Goal: Transaction & Acquisition: Purchase product/service

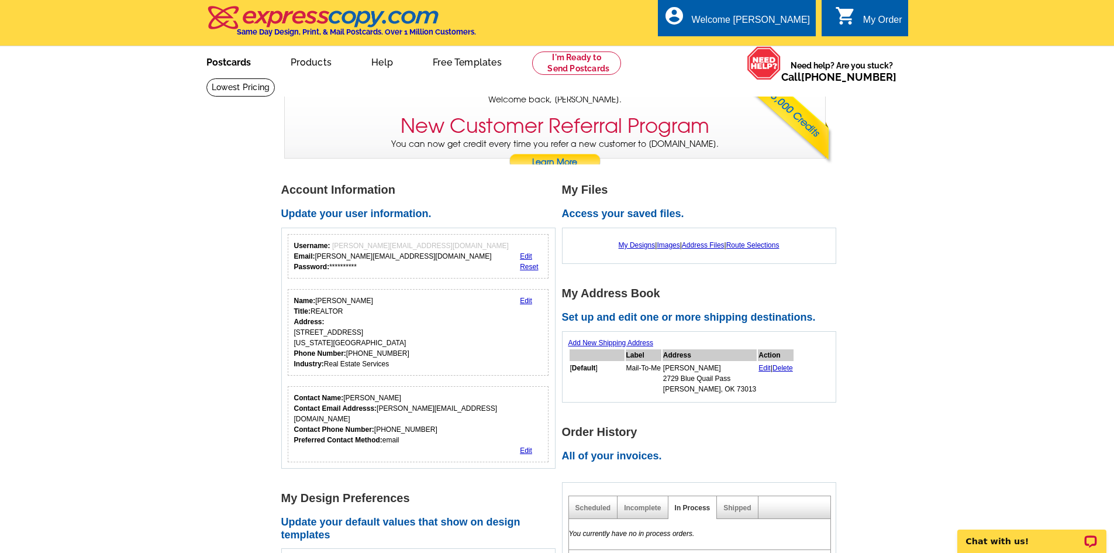
click at [237, 58] on link "Postcards" at bounding box center [229, 60] width 82 height 27
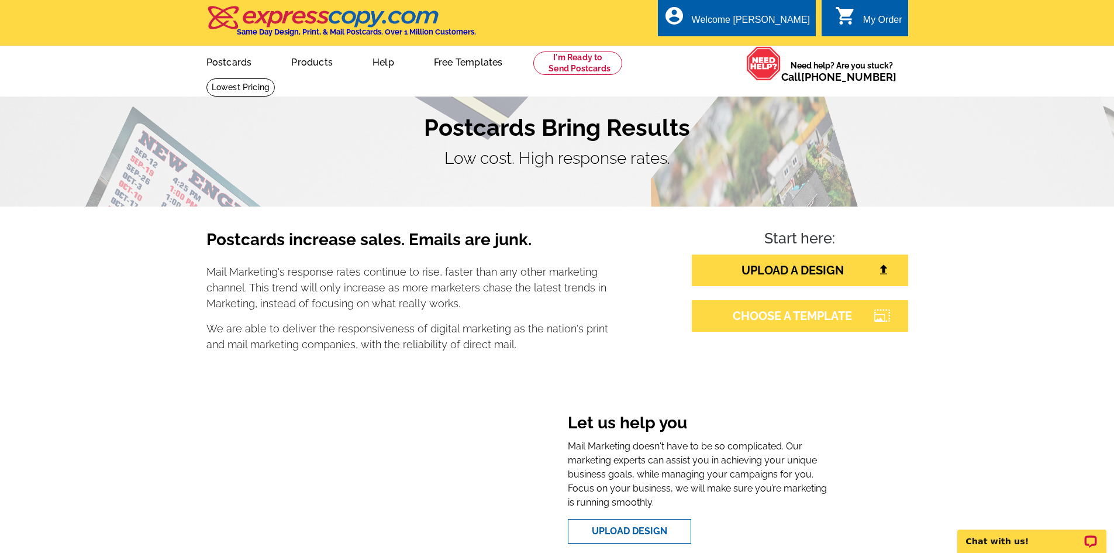
click at [828, 310] on link "CHOOSE A TEMPLATE" at bounding box center [800, 316] width 216 height 32
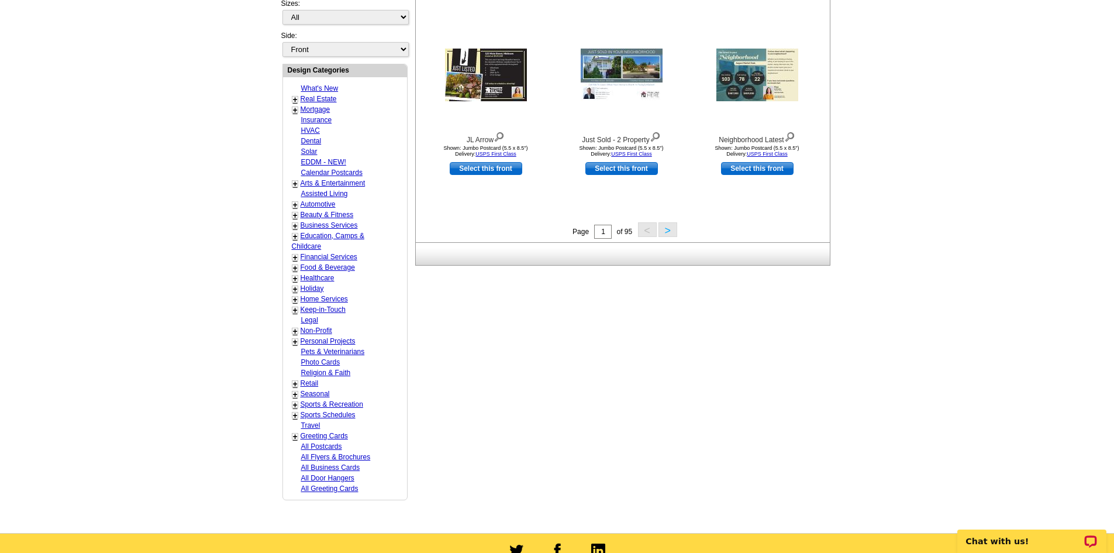
scroll to position [409, 0]
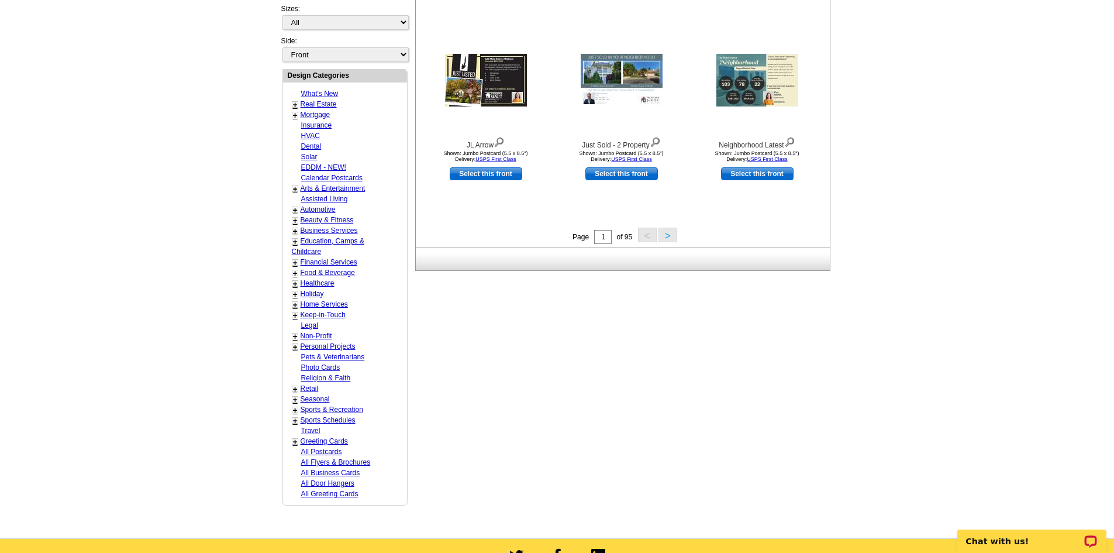
click at [296, 296] on link "+" at bounding box center [295, 293] width 5 height 9
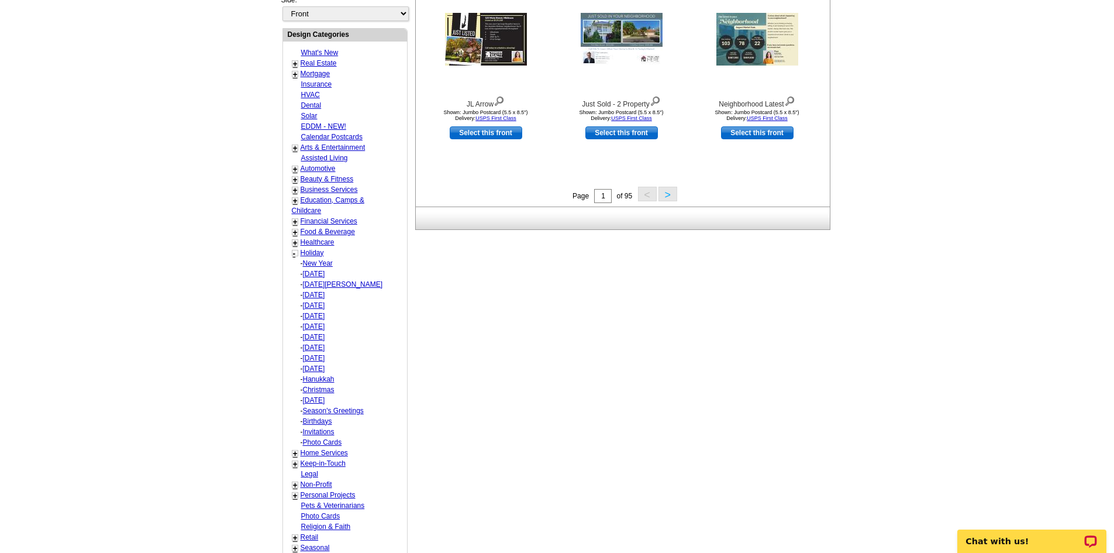
scroll to position [468, 0]
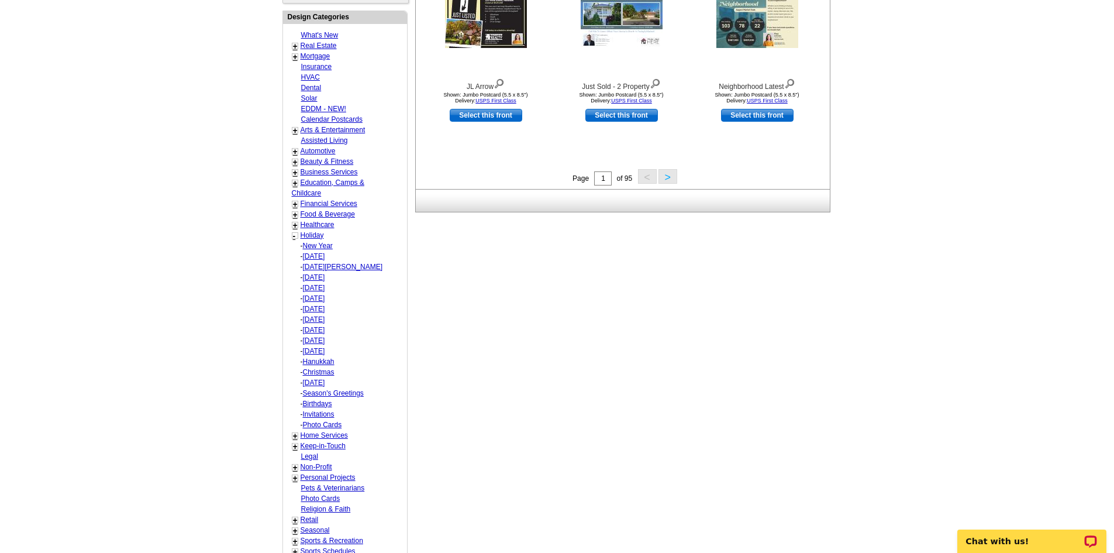
click at [325, 352] on link "Thanksgiving" at bounding box center [314, 351] width 22 height 8
select select "744"
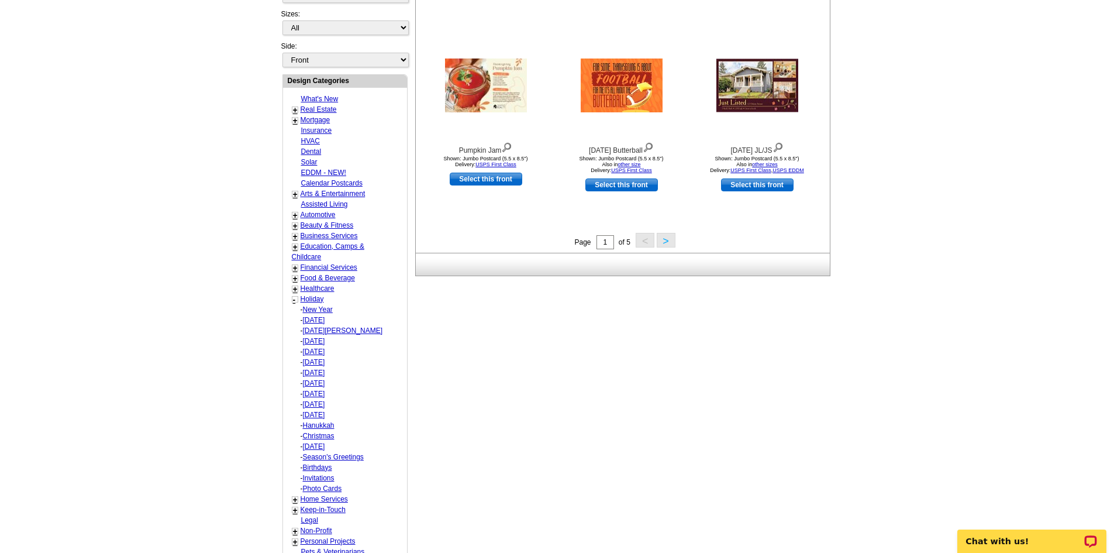
scroll to position [407, 0]
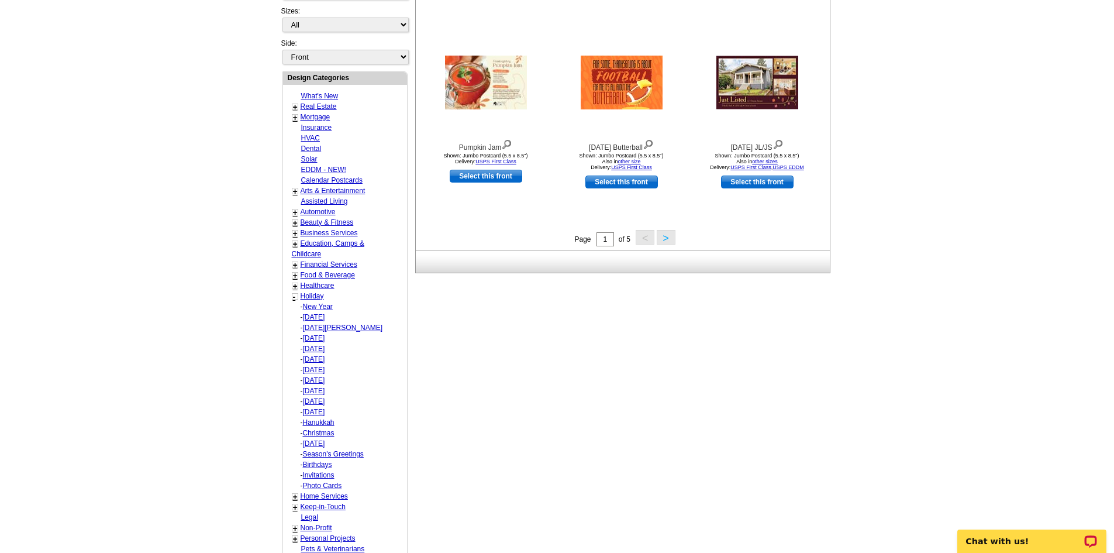
click at [320, 401] on link "Halloween" at bounding box center [314, 401] width 22 height 8
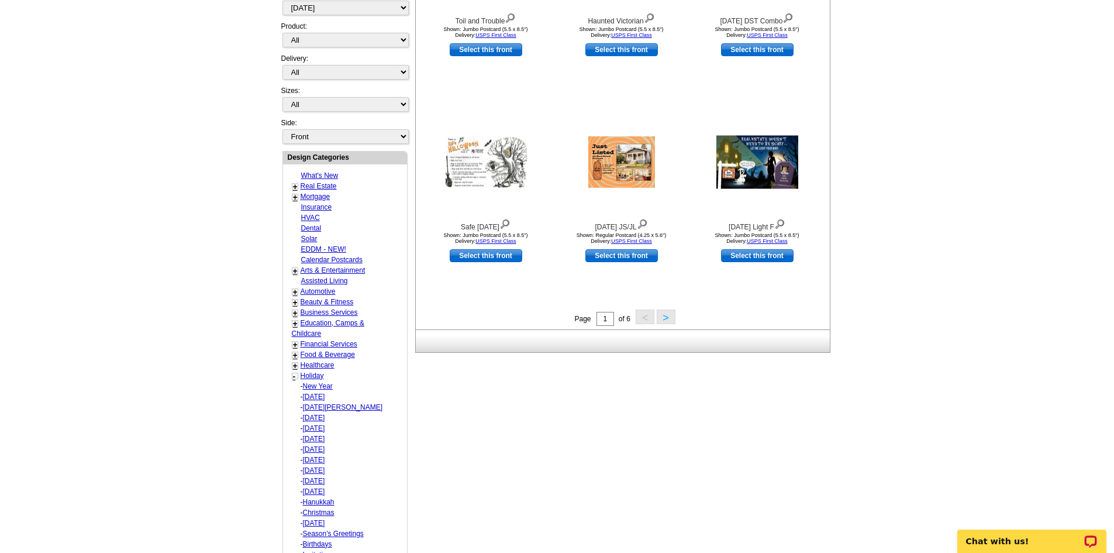
scroll to position [349, 0]
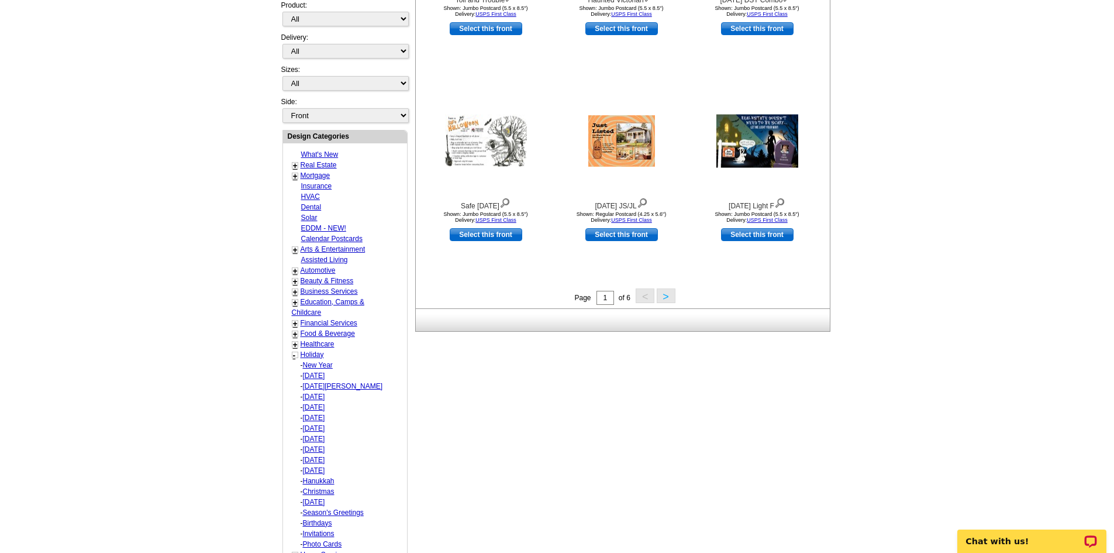
click at [295, 250] on link "+" at bounding box center [295, 249] width 5 height 9
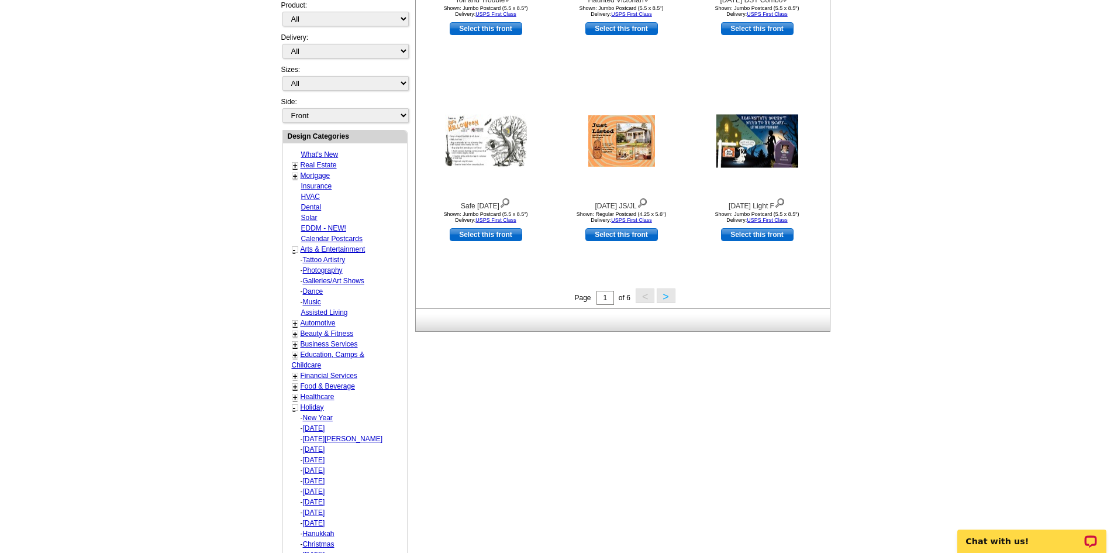
click at [295, 250] on link "-" at bounding box center [294, 249] width 3 height 9
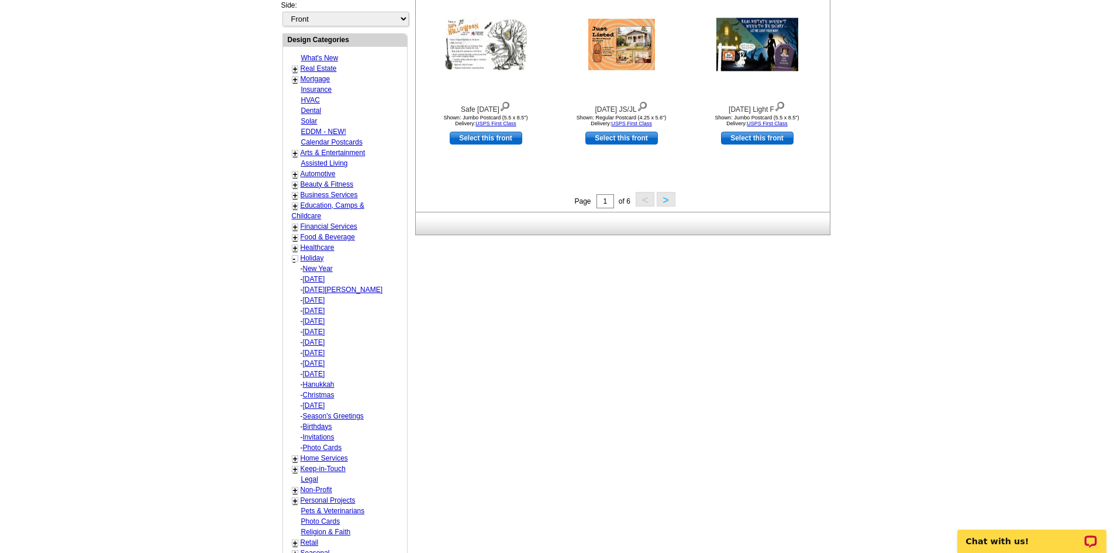
scroll to position [466, 0]
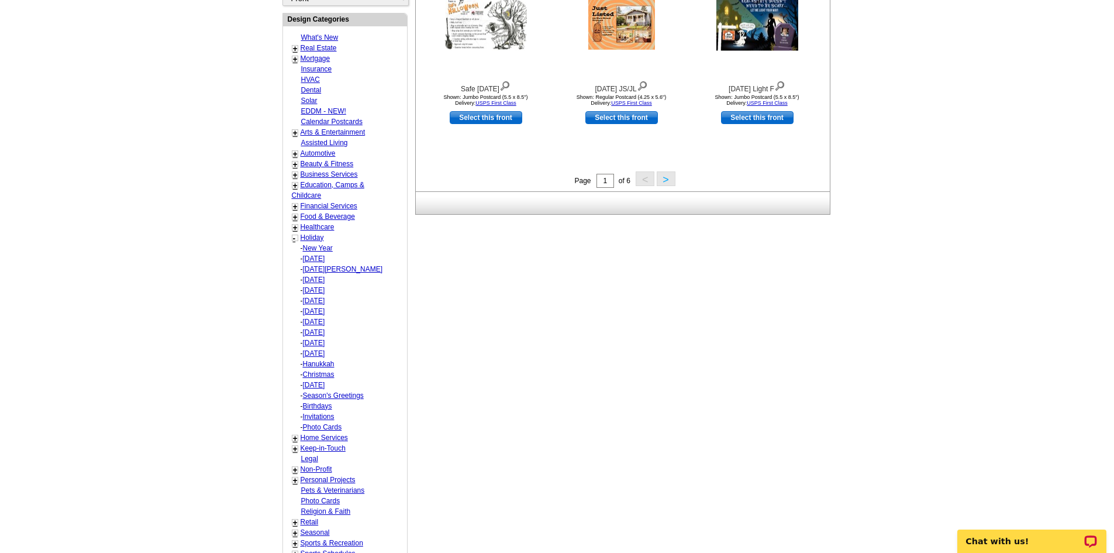
click at [322, 395] on link "Season's Greetings" at bounding box center [333, 395] width 61 height 8
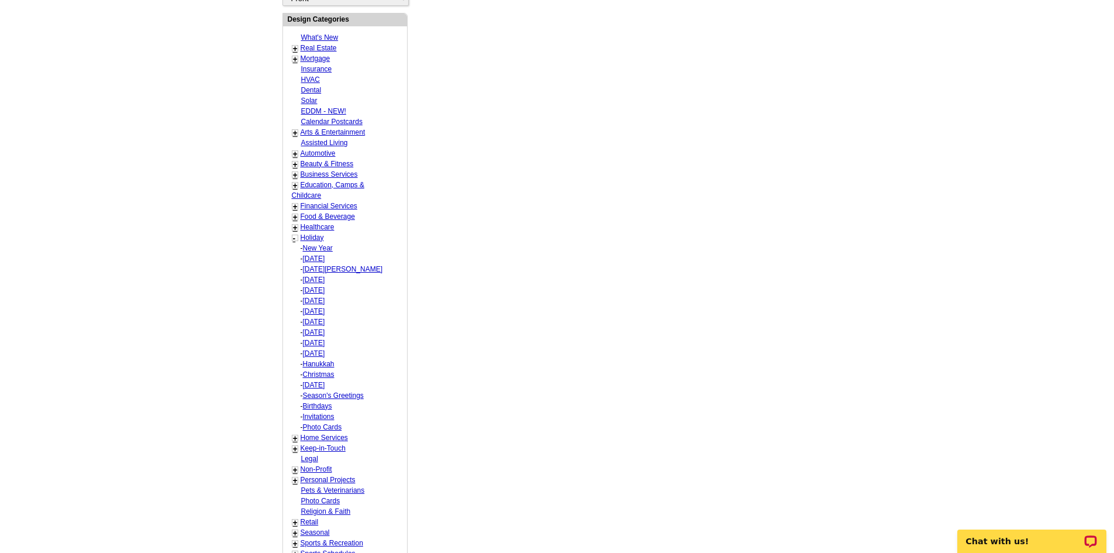
select select "758"
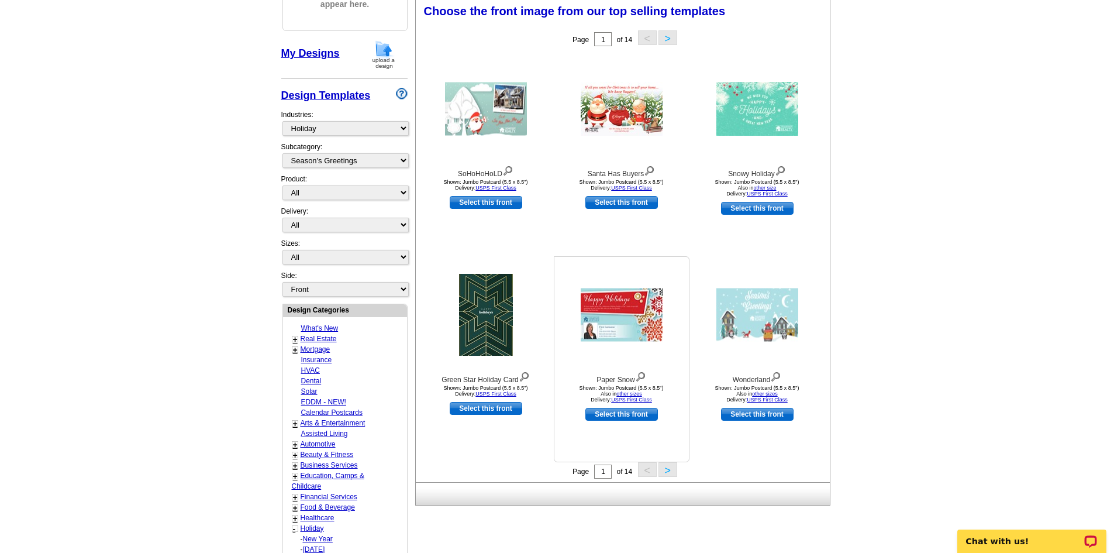
scroll to position [173, 0]
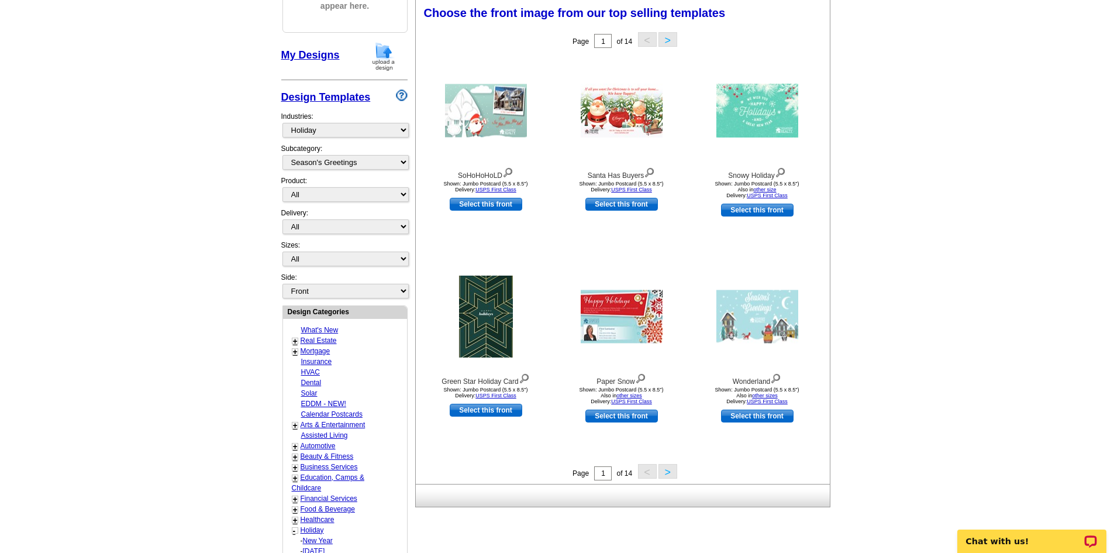
click at [666, 39] on button ">" at bounding box center [668, 39] width 19 height 15
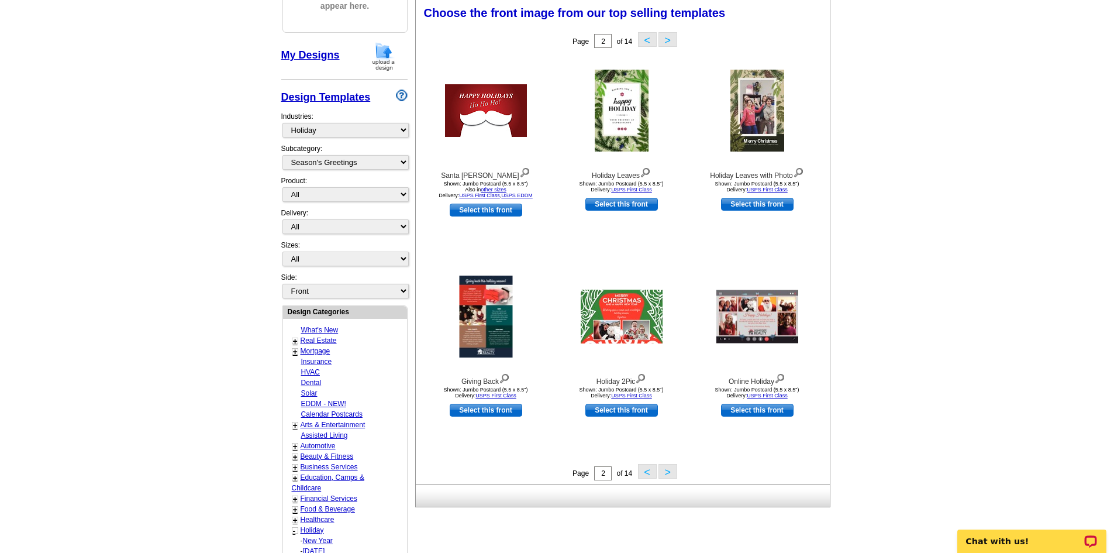
click at [668, 36] on button ">" at bounding box center [668, 39] width 19 height 15
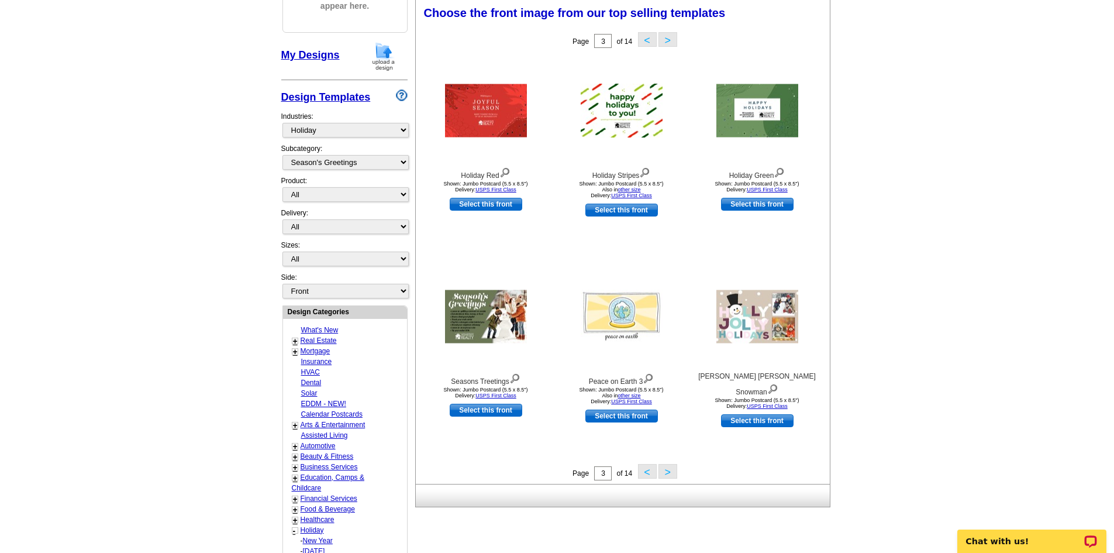
click at [673, 41] on button ">" at bounding box center [668, 39] width 19 height 15
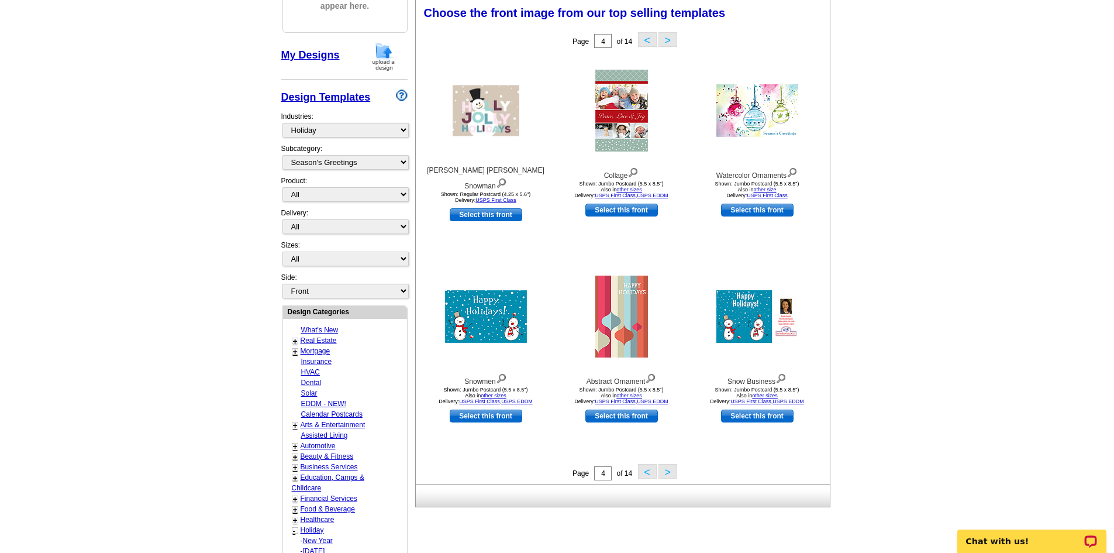
click at [673, 42] on button ">" at bounding box center [668, 39] width 19 height 15
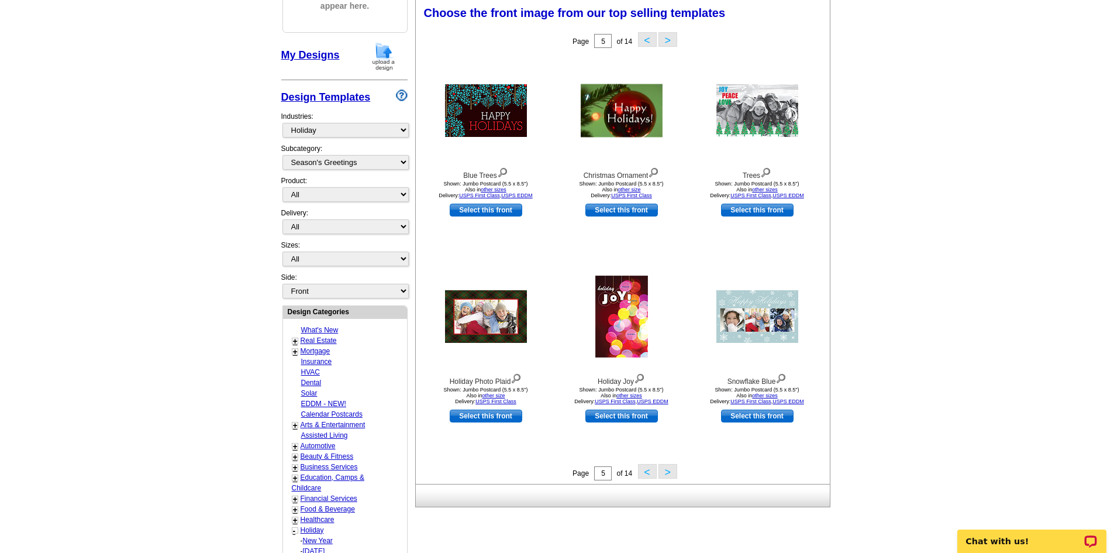
click at [673, 42] on button ">" at bounding box center [668, 39] width 19 height 15
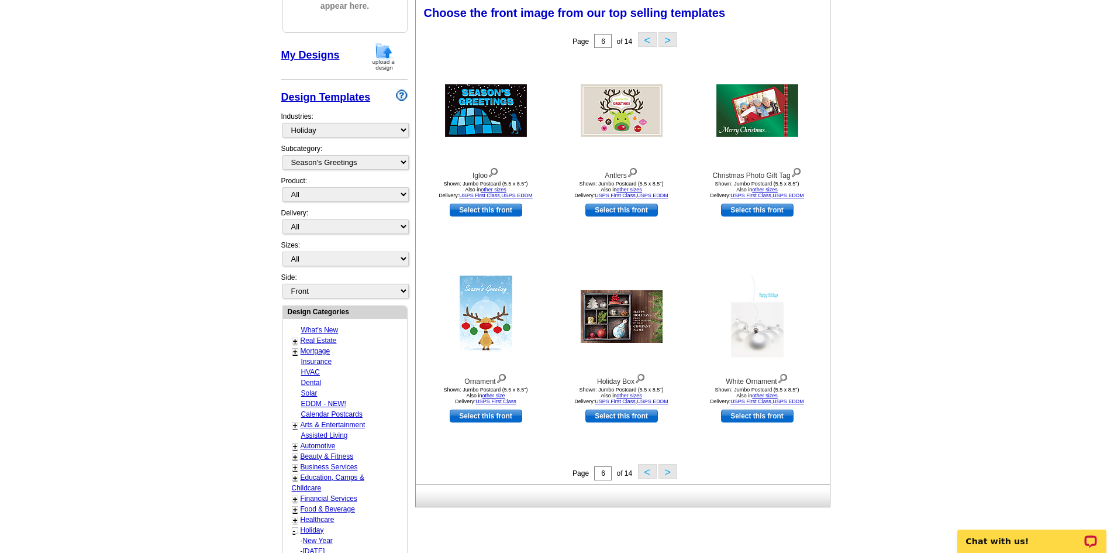
click at [671, 42] on button ">" at bounding box center [668, 39] width 19 height 15
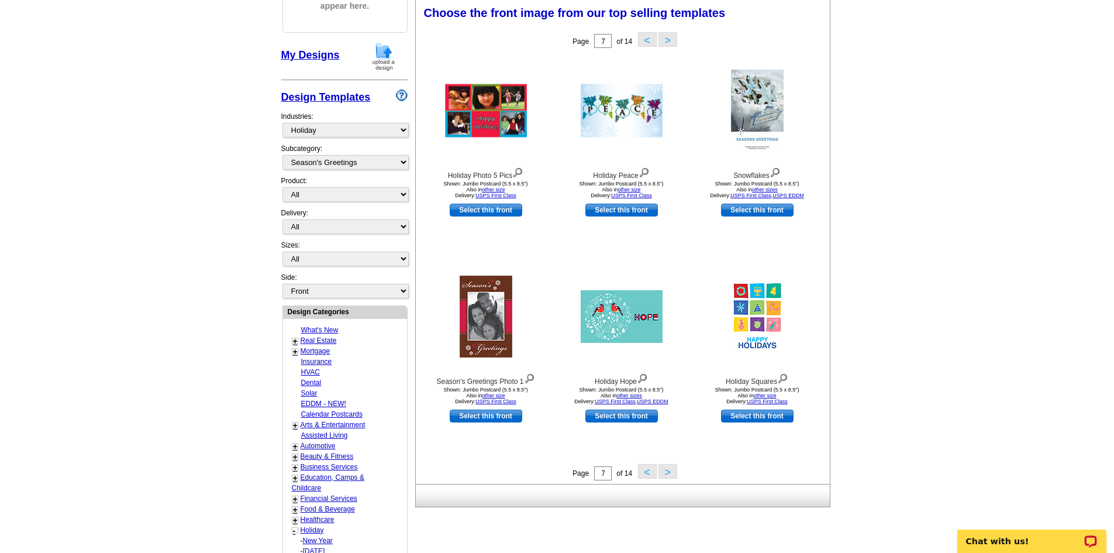
click at [671, 42] on button ">" at bounding box center [668, 39] width 19 height 15
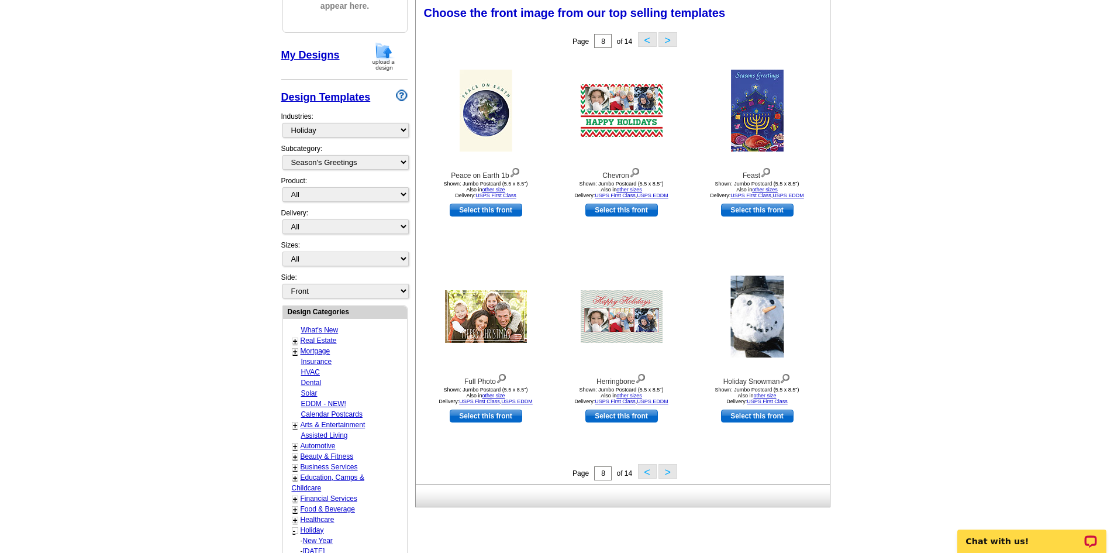
click at [669, 41] on button ">" at bounding box center [668, 39] width 19 height 15
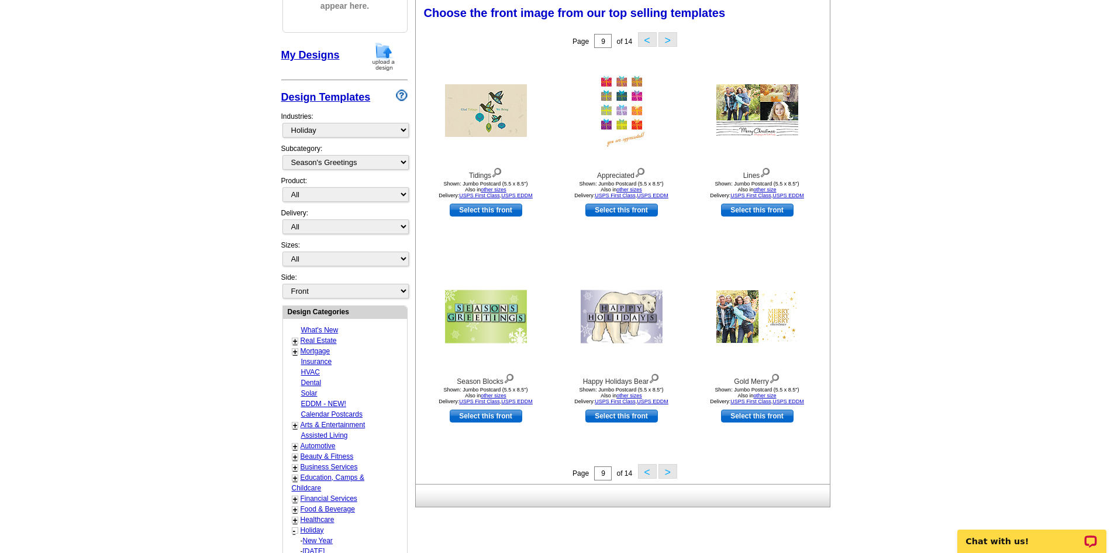
click at [671, 43] on button ">" at bounding box center [668, 39] width 19 height 15
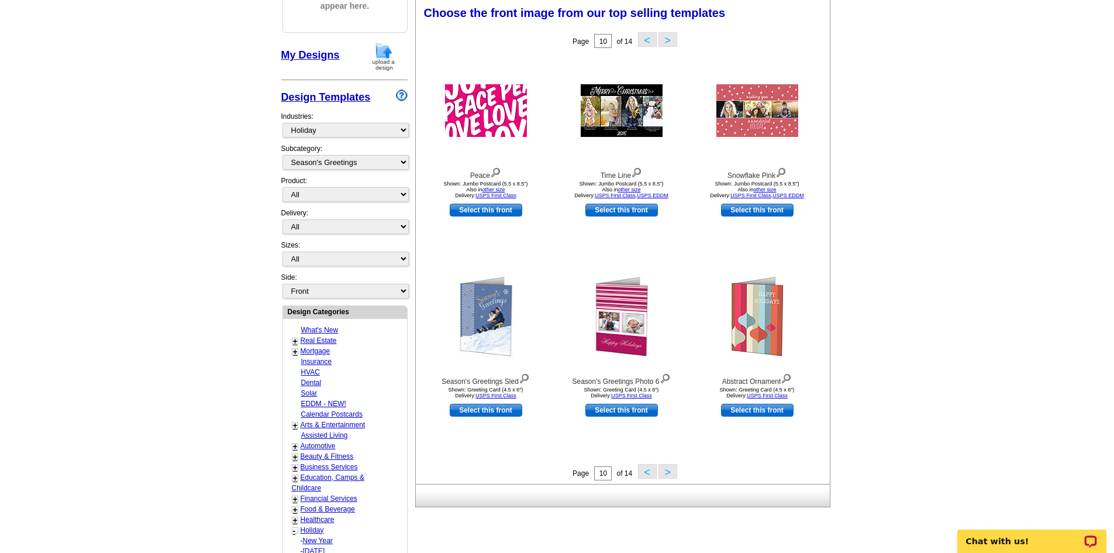
click at [671, 43] on button ">" at bounding box center [668, 39] width 19 height 15
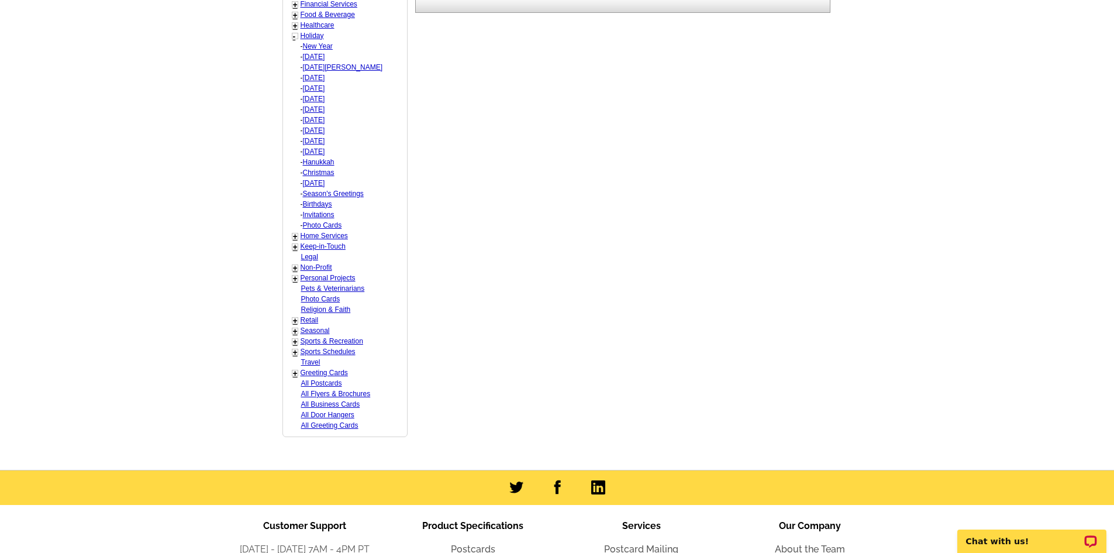
scroll to position [641, 0]
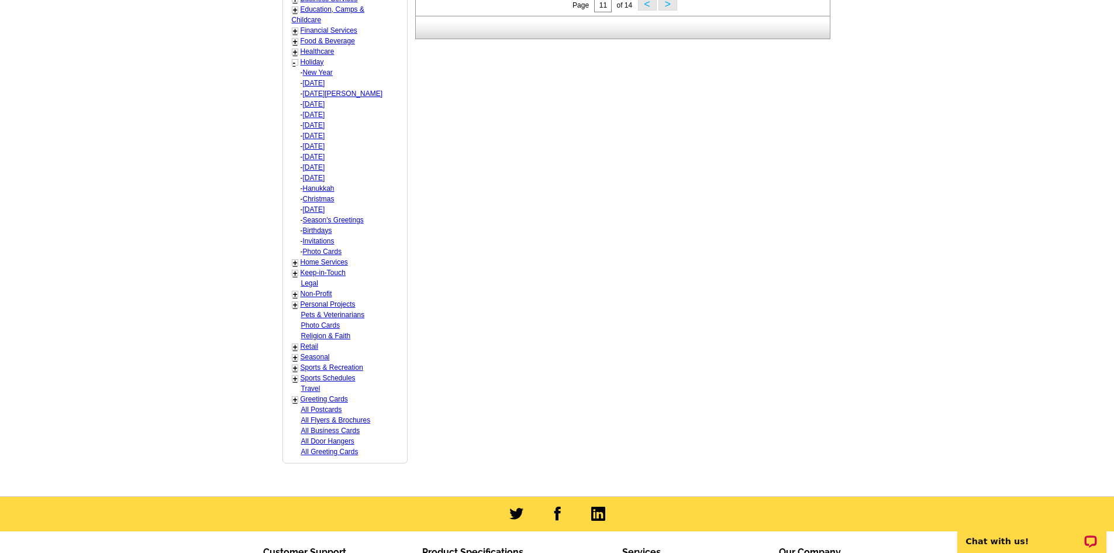
click at [294, 274] on link "+" at bounding box center [295, 272] width 5 height 9
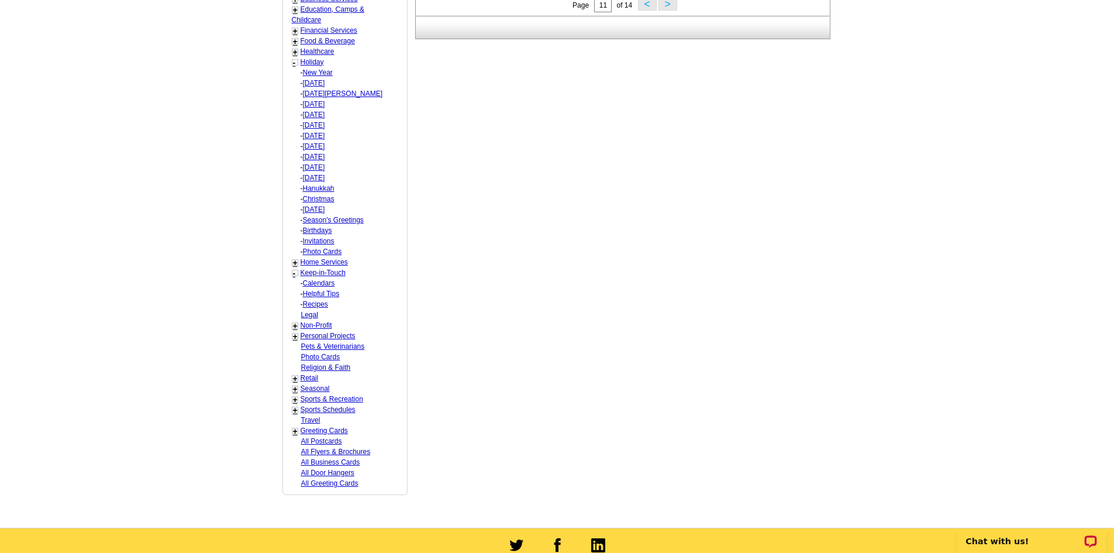
click at [294, 274] on link "-" at bounding box center [294, 272] width 3 height 9
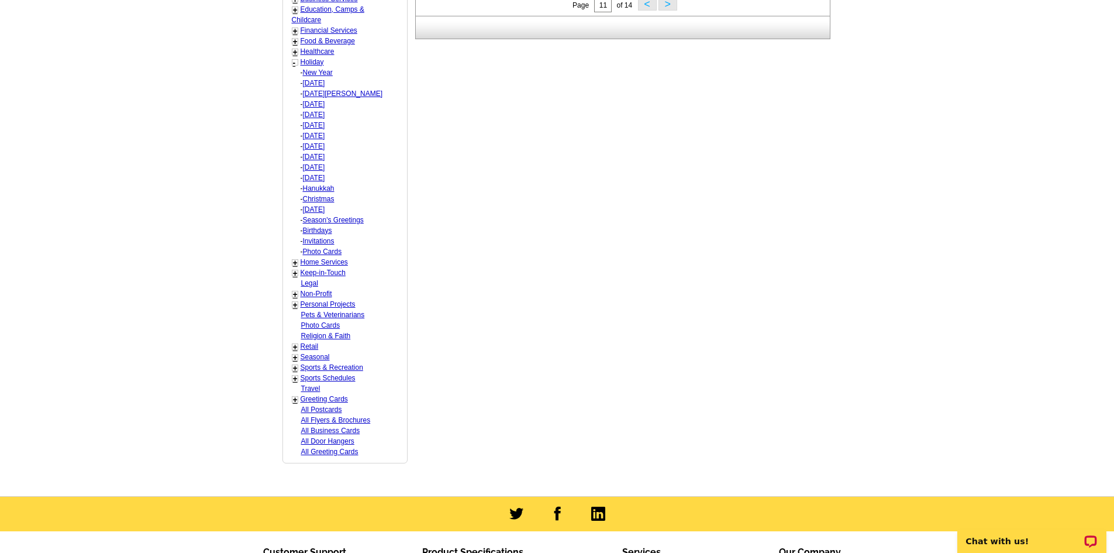
click at [296, 359] on link "+" at bounding box center [295, 357] width 5 height 9
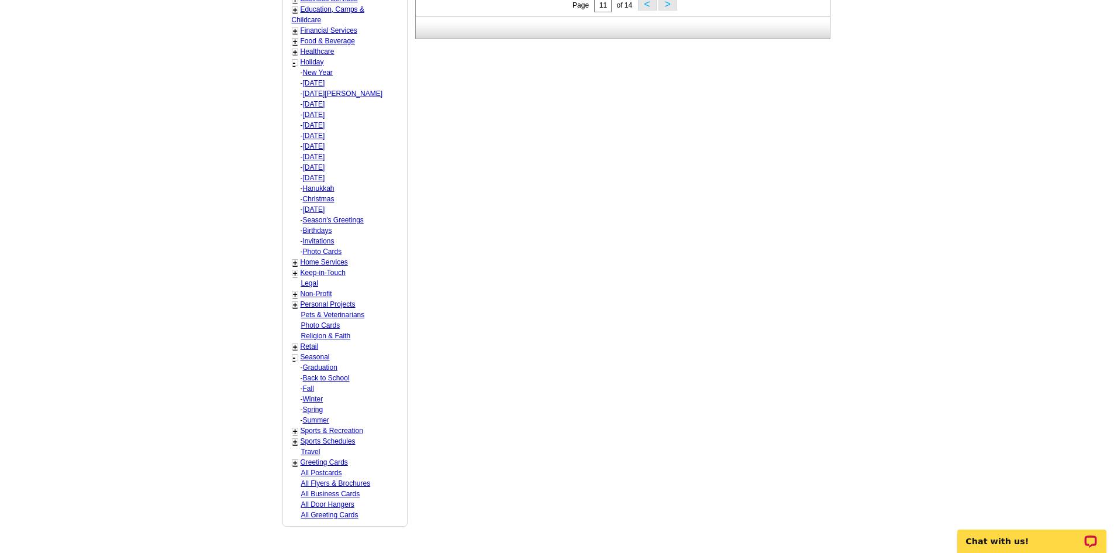
click at [309, 389] on link "Fall" at bounding box center [308, 388] width 11 height 8
select select "816"
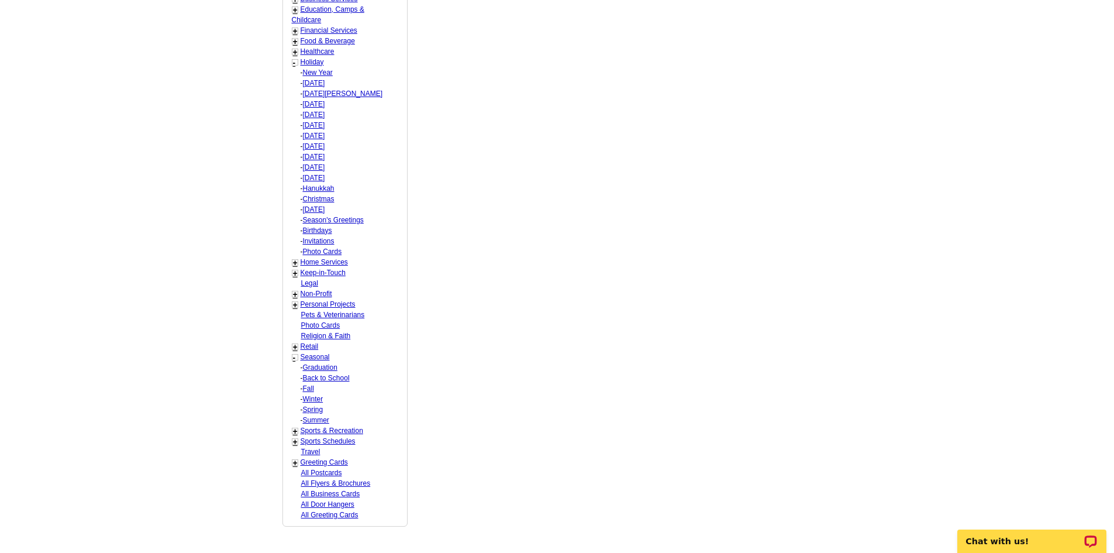
select select "818"
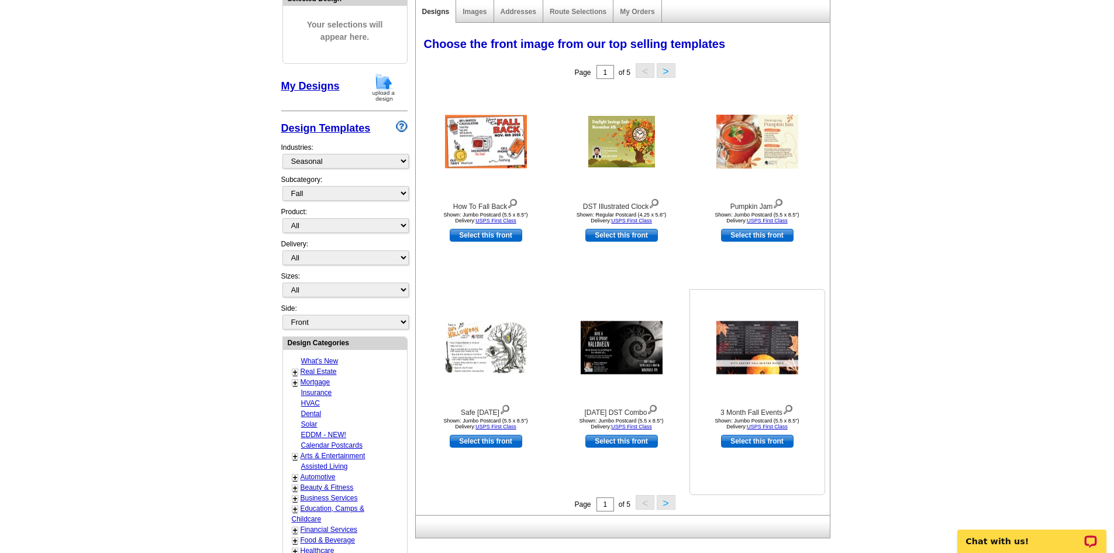
scroll to position [115, 0]
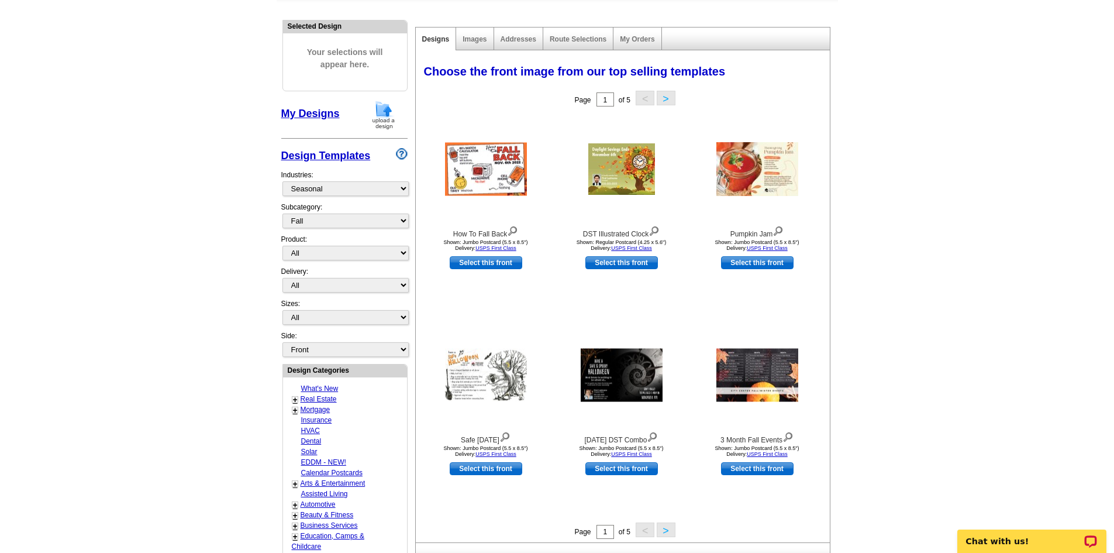
click at [662, 99] on button ">" at bounding box center [666, 98] width 19 height 15
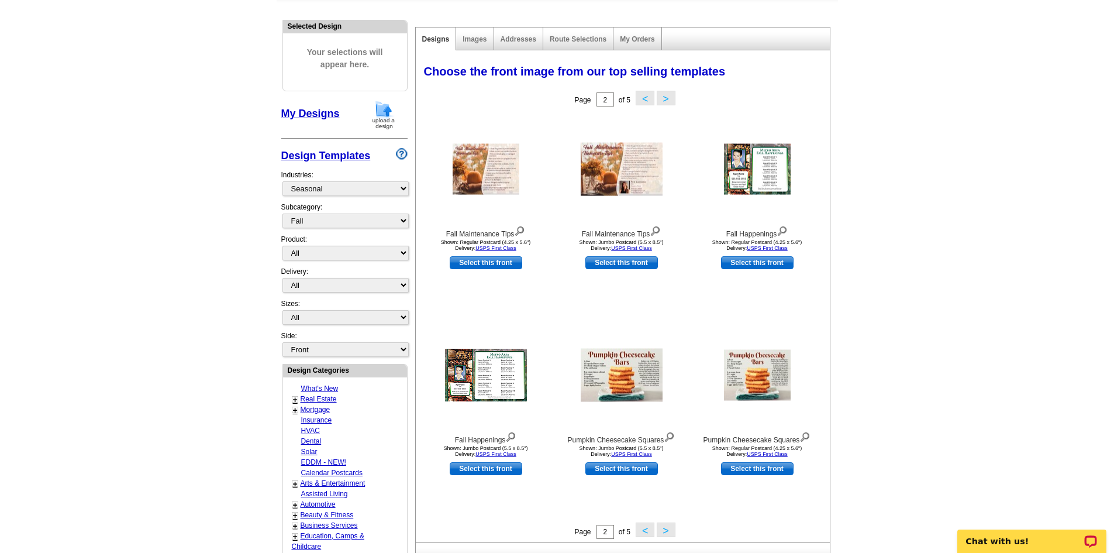
click at [668, 97] on button ">" at bounding box center [666, 98] width 19 height 15
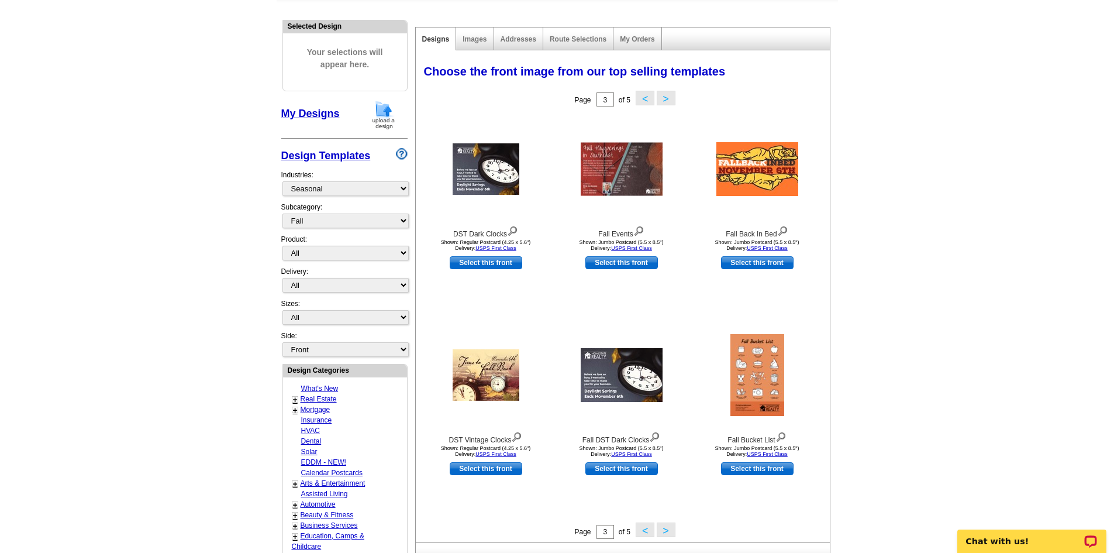
click at [663, 99] on button ">" at bounding box center [666, 98] width 19 height 15
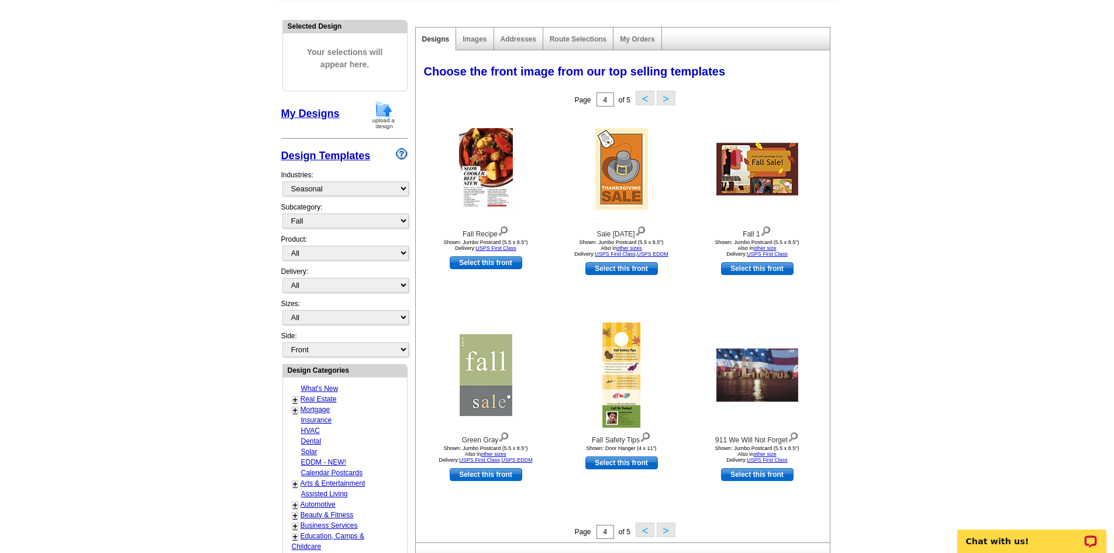
click at [664, 98] on button ">" at bounding box center [666, 98] width 19 height 15
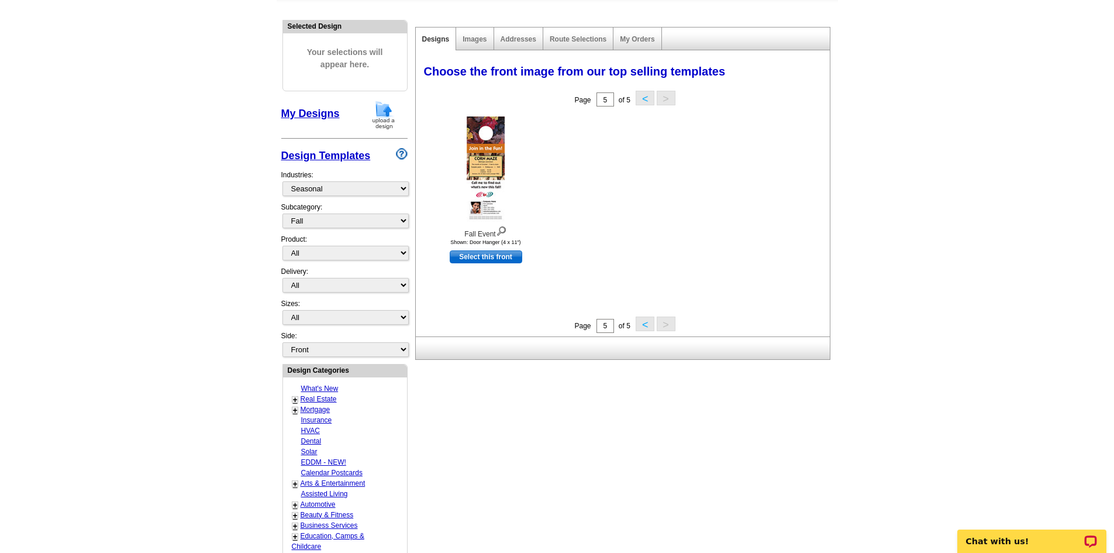
click at [642, 99] on button "<" at bounding box center [645, 98] width 19 height 15
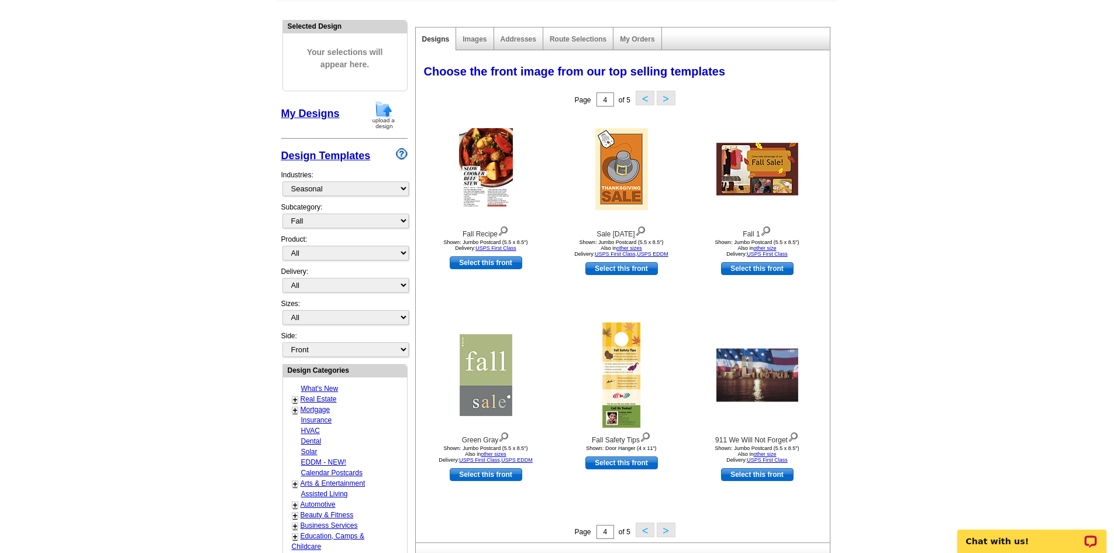
click at [646, 99] on button "<" at bounding box center [645, 98] width 19 height 15
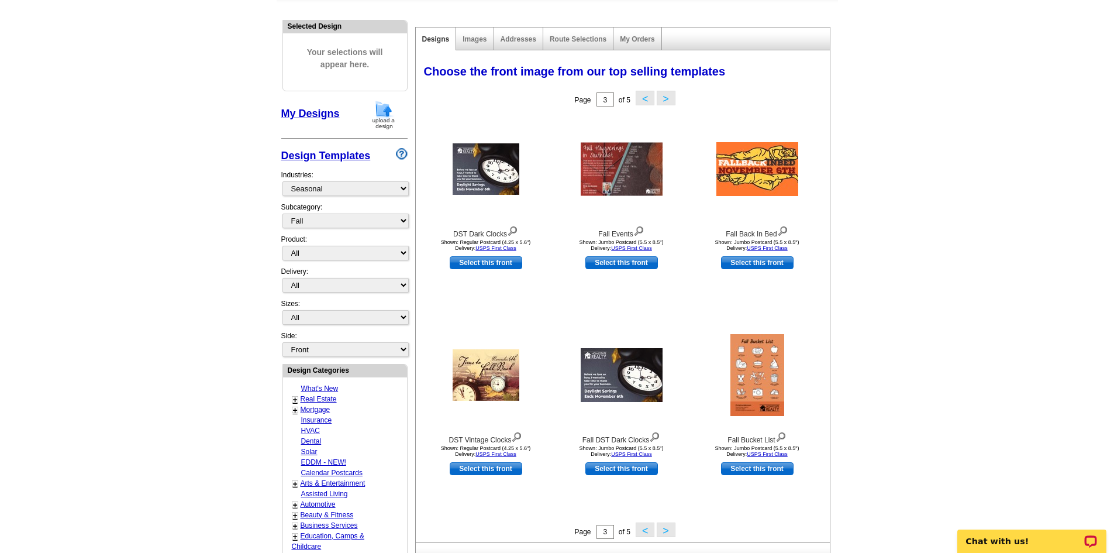
click at [643, 101] on button "<" at bounding box center [645, 98] width 19 height 15
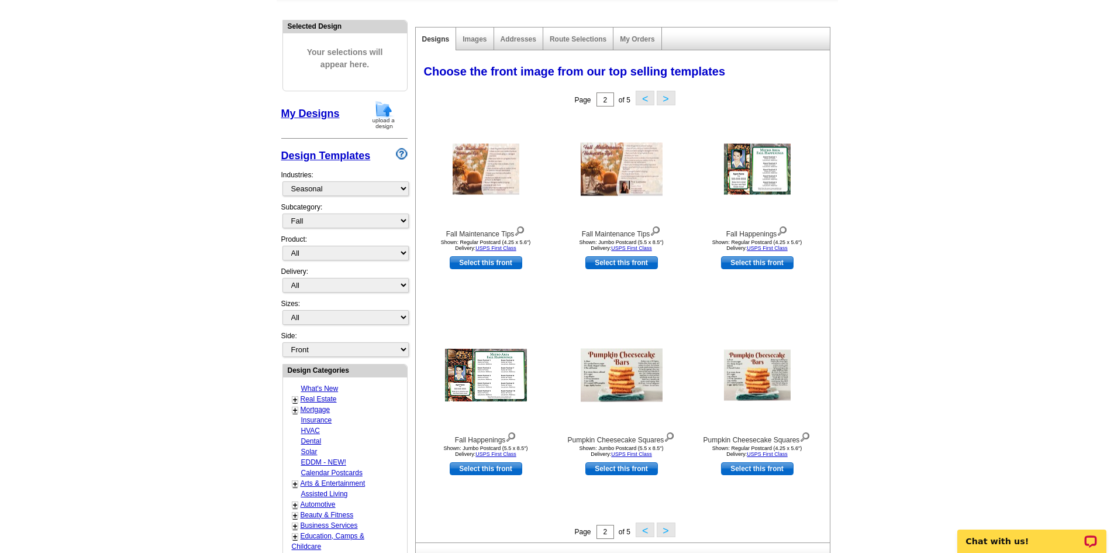
click at [645, 95] on button "<" at bounding box center [645, 98] width 19 height 15
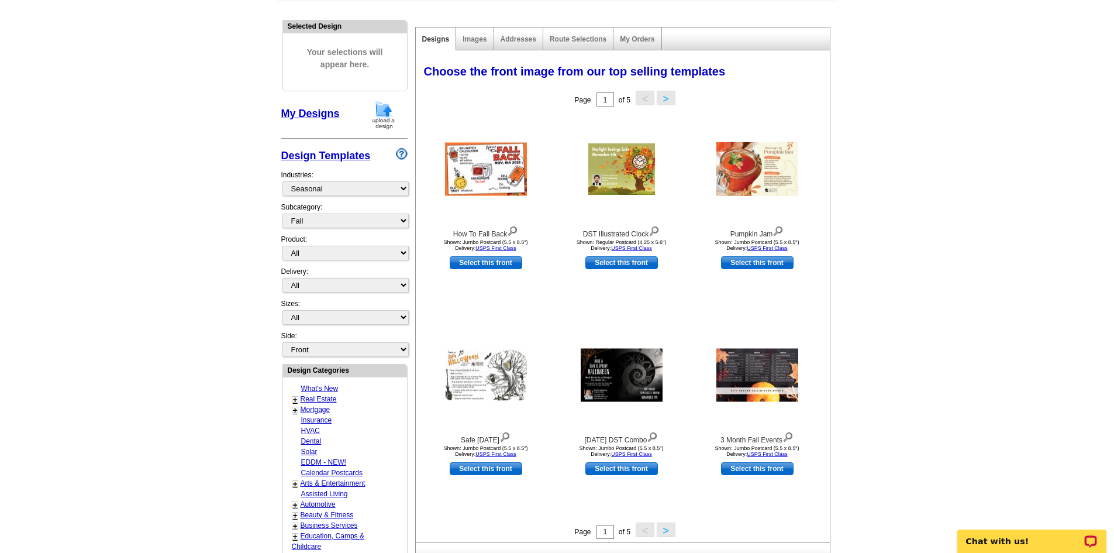
click at [661, 99] on button ">" at bounding box center [666, 98] width 19 height 15
